Goal: Transaction & Acquisition: Subscribe to service/newsletter

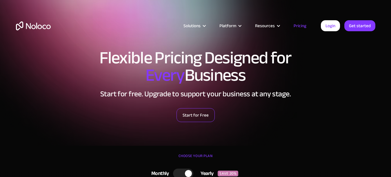
click at [200, 112] on link "Start for Free" at bounding box center [195, 115] width 38 height 14
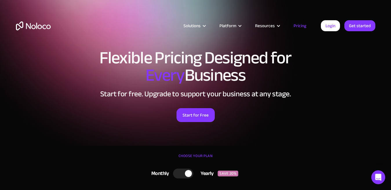
click at [188, 171] on div at bounding box center [188, 173] width 7 height 7
click at [185, 171] on div at bounding box center [185, 174] width 20 height 10
click at [185, 171] on div at bounding box center [183, 174] width 20 height 10
click at [184, 170] on div at bounding box center [185, 174] width 20 height 10
